Goal: Find specific page/section: Find specific page/section

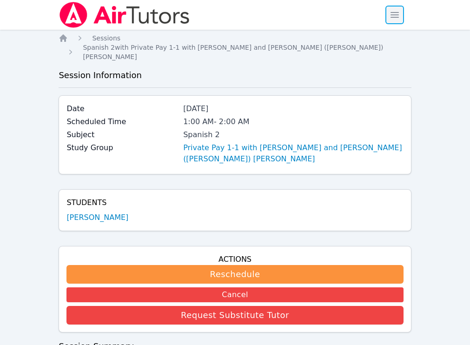
click at [395, 16] on span "button" at bounding box center [395, 15] width 20 height 20
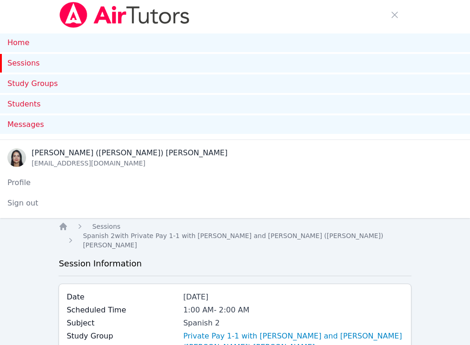
click at [46, 67] on link "Sessions" at bounding box center [235, 63] width 470 height 19
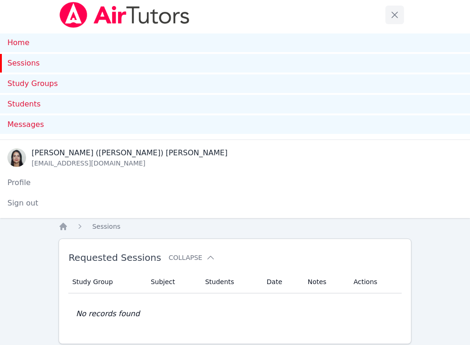
click at [394, 16] on span "button" at bounding box center [395, 15] width 20 height 20
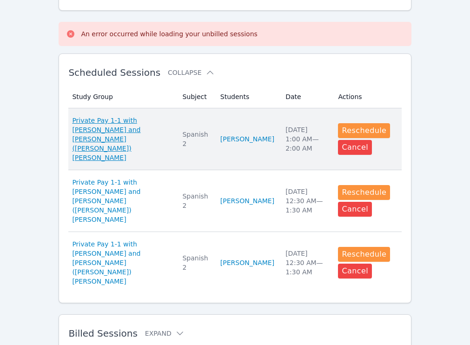
scroll to position [107, 0]
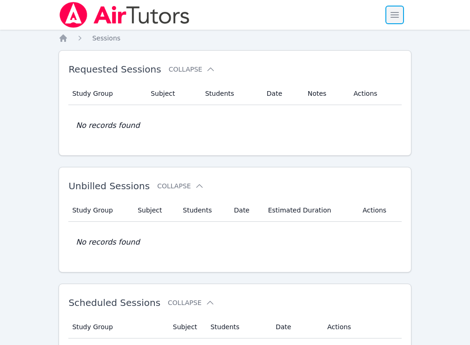
click at [394, 15] on span "button" at bounding box center [395, 15] width 20 height 20
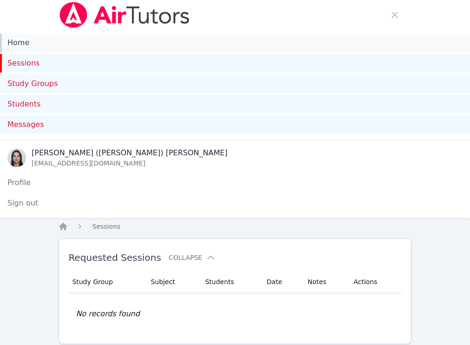
click at [13, 45] on link "Home" at bounding box center [235, 42] width 470 height 19
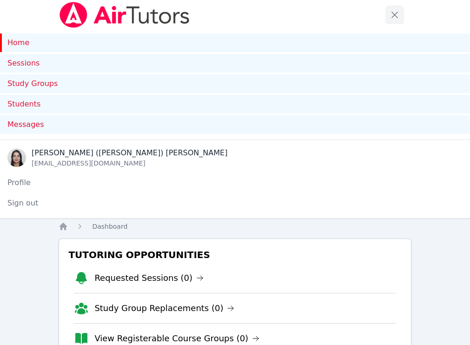
click at [397, 14] on span "button" at bounding box center [395, 15] width 20 height 20
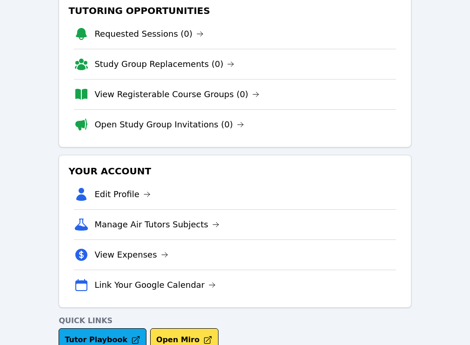
scroll to position [35, 0]
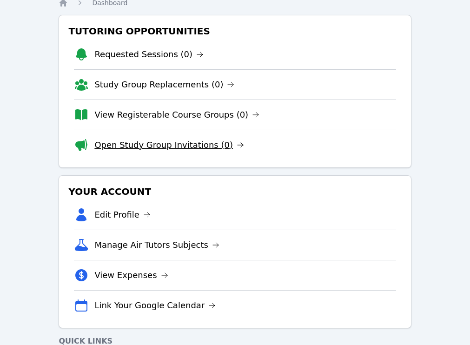
click at [175, 143] on link "Open Study Group Invitations (0)" at bounding box center [169, 145] width 150 height 13
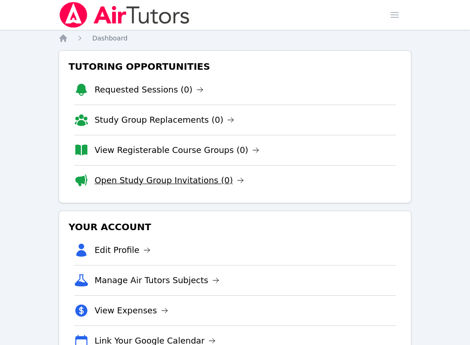
click at [159, 182] on link "Open Study Group Invitations (0)" at bounding box center [169, 180] width 150 height 13
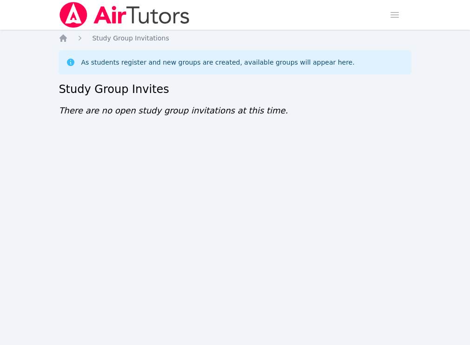
click at [72, 62] on icon at bounding box center [70, 62] width 7 height 7
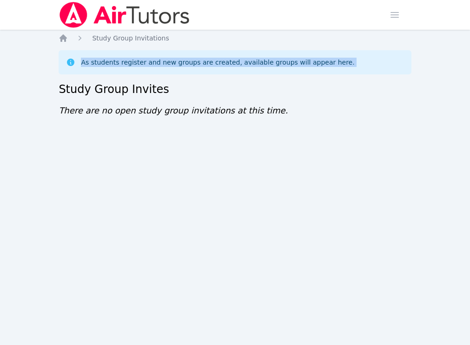
click at [72, 62] on icon at bounding box center [70, 62] width 7 height 7
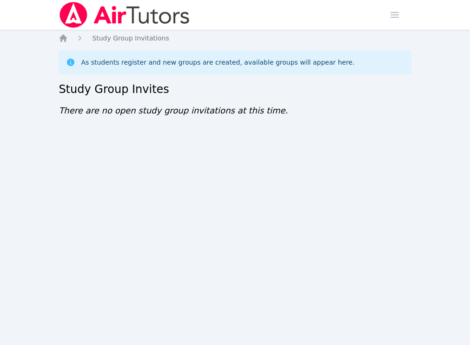
click at [73, 35] on ol "Home Study Group Invitations" at bounding box center [114, 37] width 110 height 9
click at [61, 38] on icon "Breadcrumb" at bounding box center [63, 37] width 7 height 7
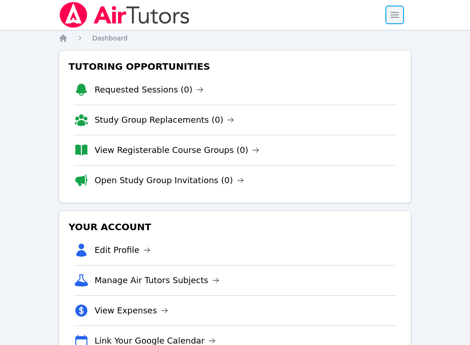
click at [397, 18] on span "button" at bounding box center [395, 15] width 20 height 20
click at [401, 19] on span "button" at bounding box center [395, 15] width 20 height 20
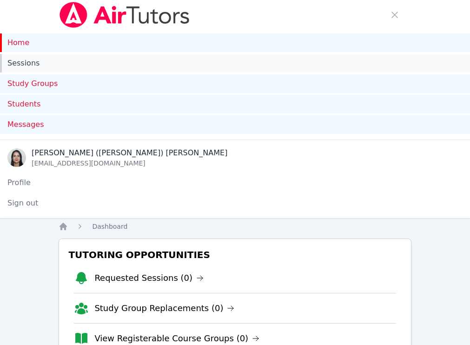
click at [36, 59] on link "Sessions" at bounding box center [235, 63] width 470 height 19
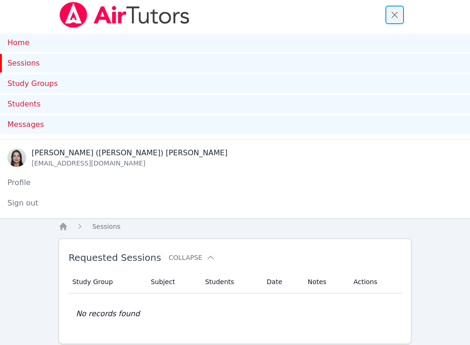
click at [399, 18] on span "button" at bounding box center [395, 15] width 20 height 20
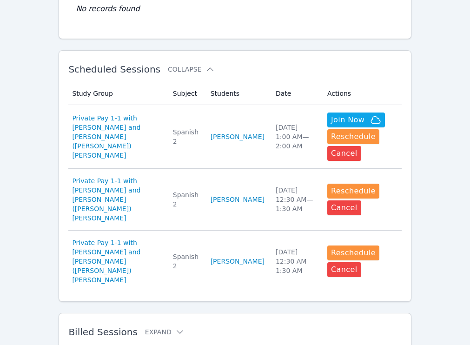
scroll to position [247, 0]
